Goal: Transaction & Acquisition: Book appointment/travel/reservation

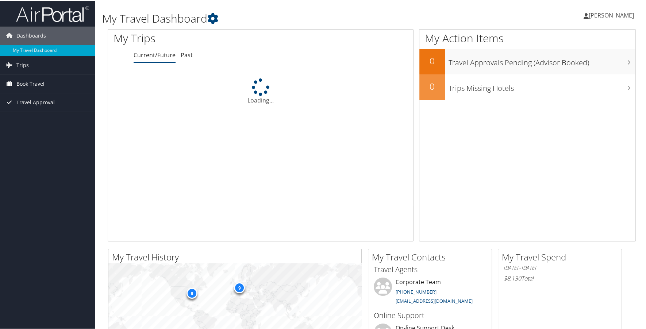
click at [26, 86] on span "Book Travel" at bounding box center [30, 83] width 28 height 18
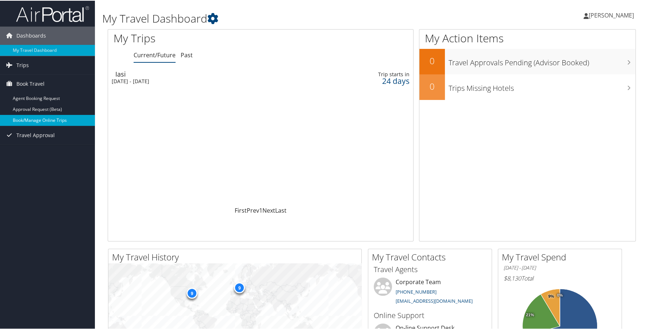
click at [42, 116] on link "Book/Manage Online Trips" at bounding box center [47, 119] width 95 height 11
